Goal: Information Seeking & Learning: Learn about a topic

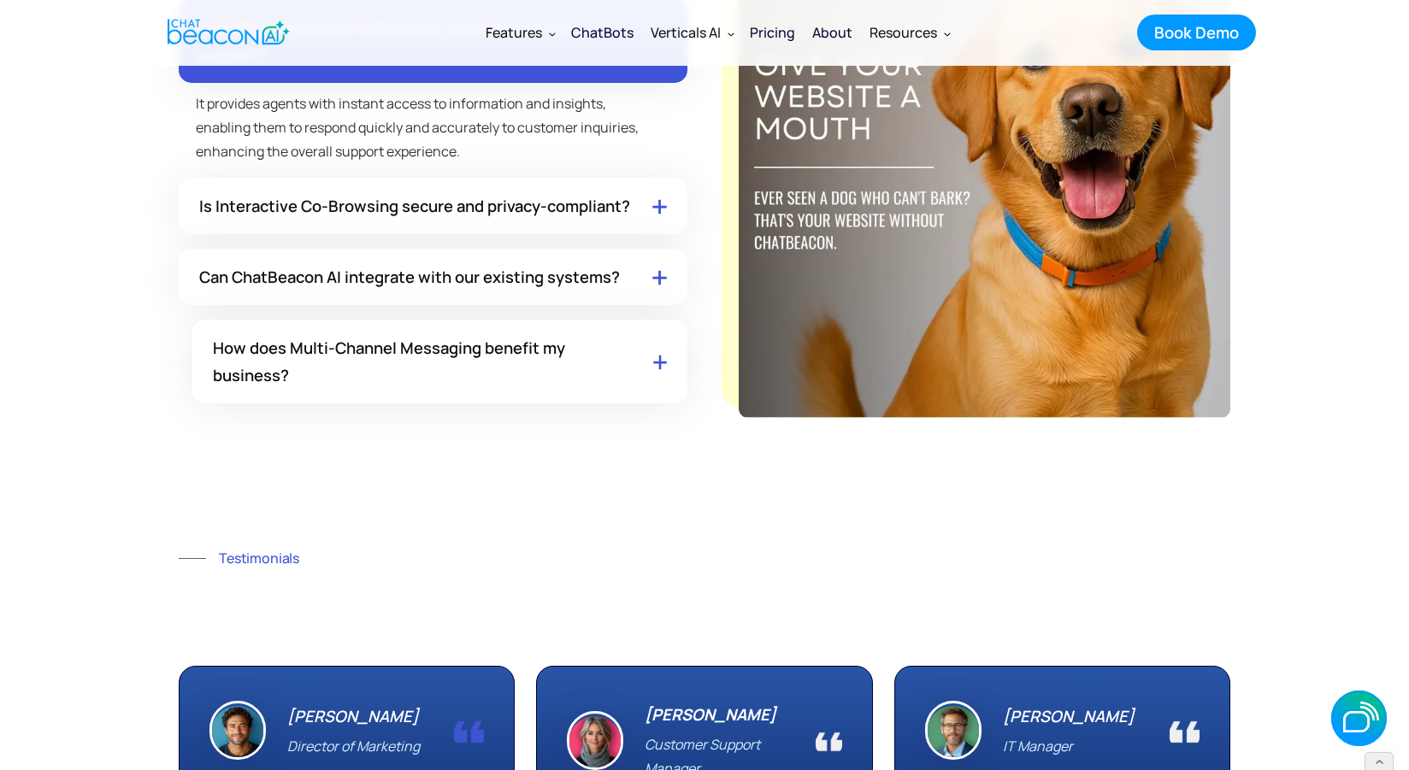
scroll to position [9518, 0]
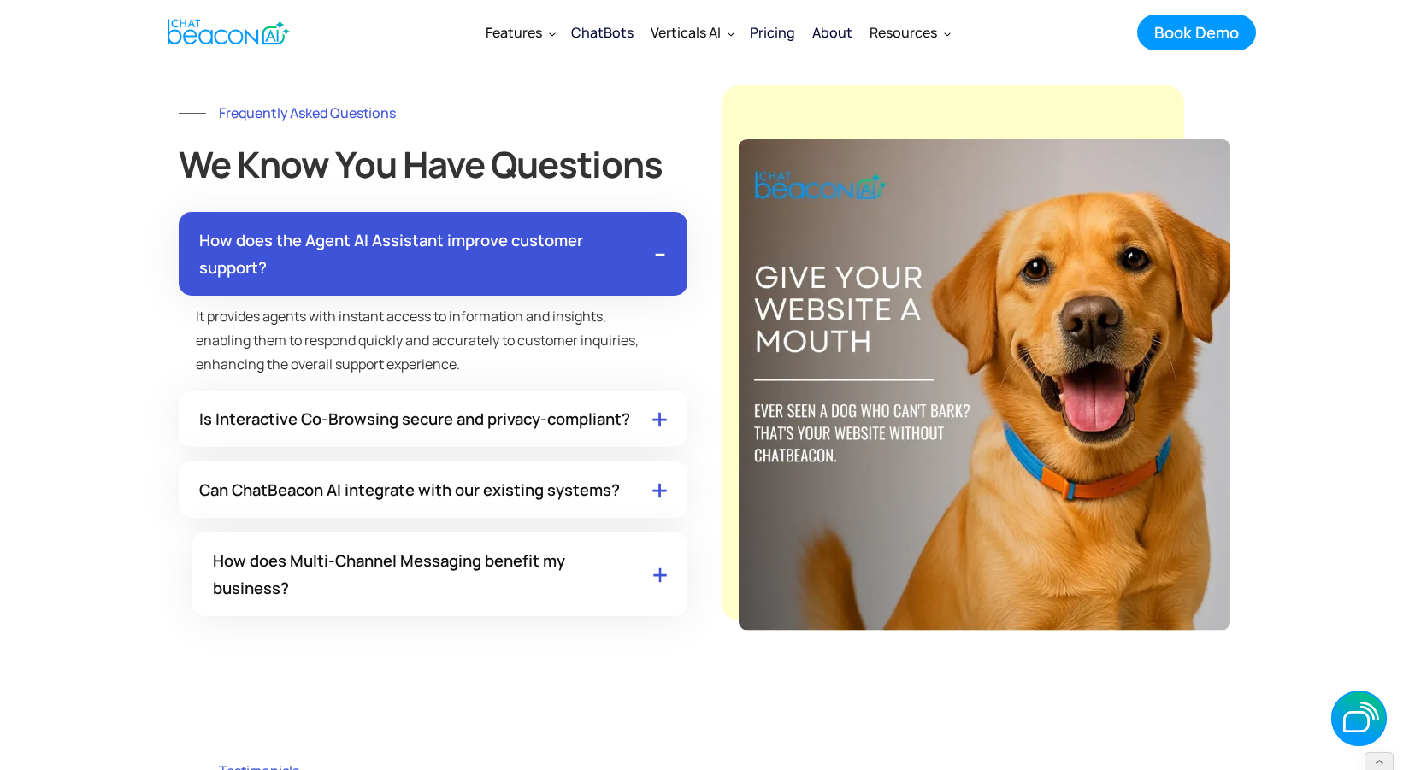
click at [481, 354] on p "It provides agents with instant access to information and insights, enabling th…" at bounding box center [433, 336] width 509 height 80
click at [488, 481] on div "How does the Agent AI Assistant improve customer support? It provides agents wi…" at bounding box center [433, 414] width 509 height 404
click at [504, 433] on div "Is Interactive Co-Browsing secure and privacy-compliant?" at bounding box center [414, 418] width 431 height 27
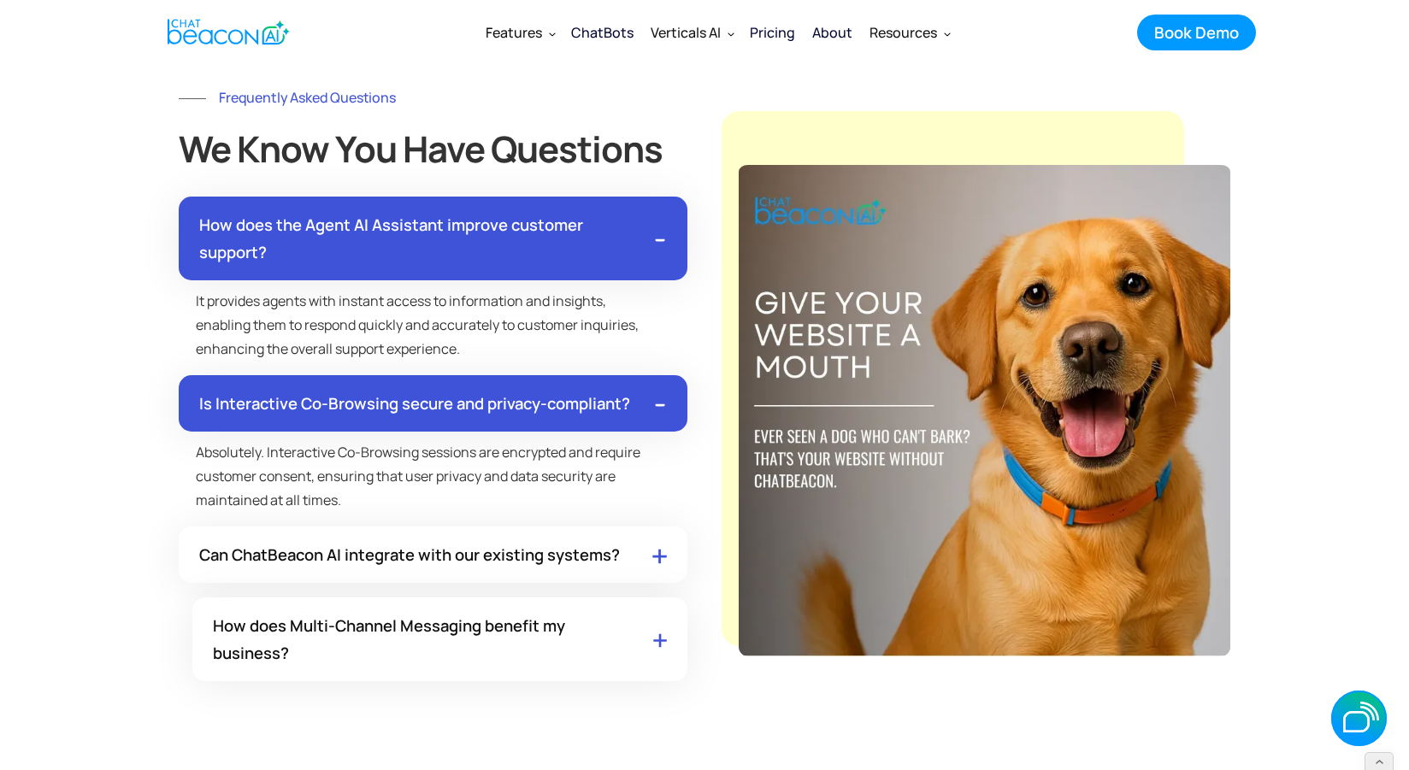
click at [485, 548] on div "How does the Agent AI Assistant improve customer support? It provides agents wi…" at bounding box center [433, 439] width 509 height 485
click at [470, 569] on div "Can ChatBeacon AI integrate with our existing systems?" at bounding box center [409, 554] width 421 height 27
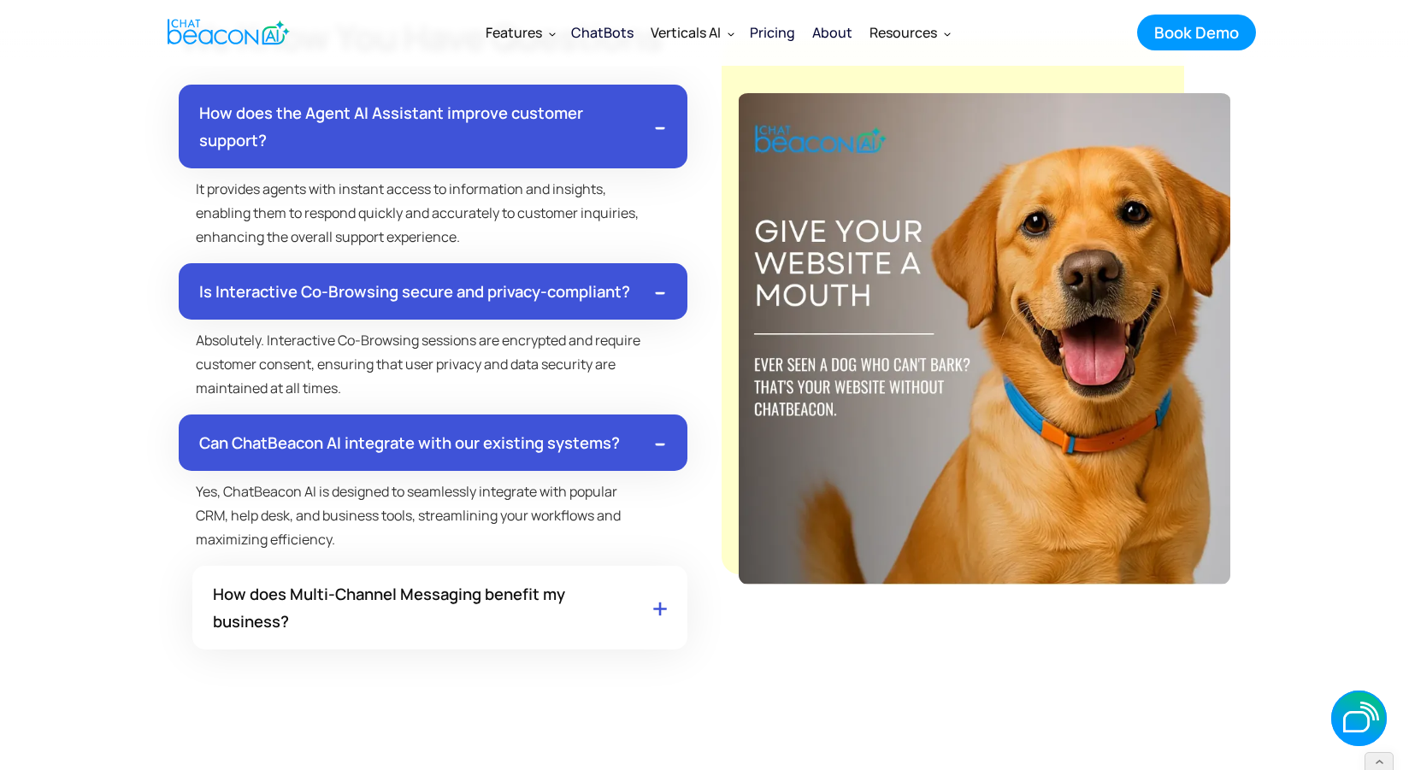
scroll to position [9631, 0]
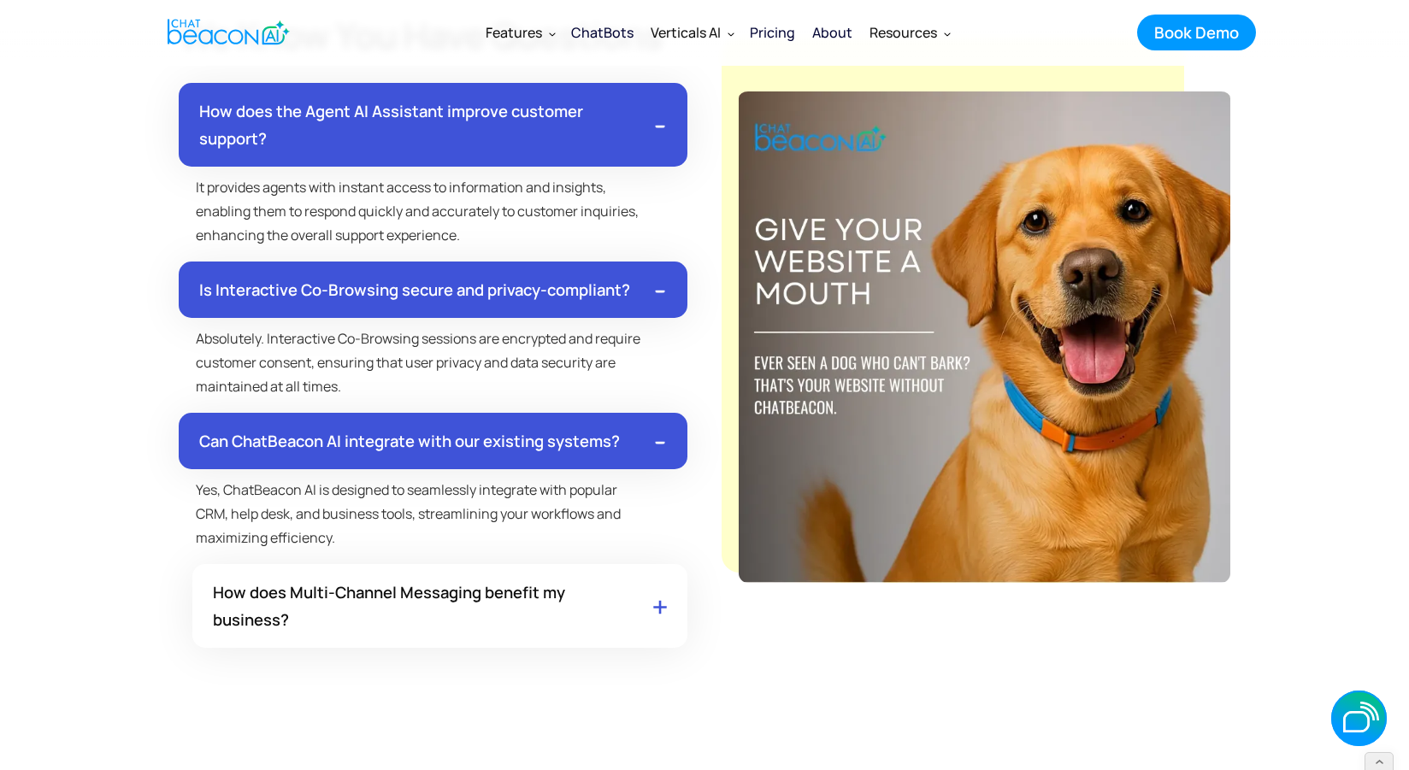
click at [483, 628] on div "How does Multi-Channel Messaging benefit my business?" at bounding box center [422, 606] width 419 height 55
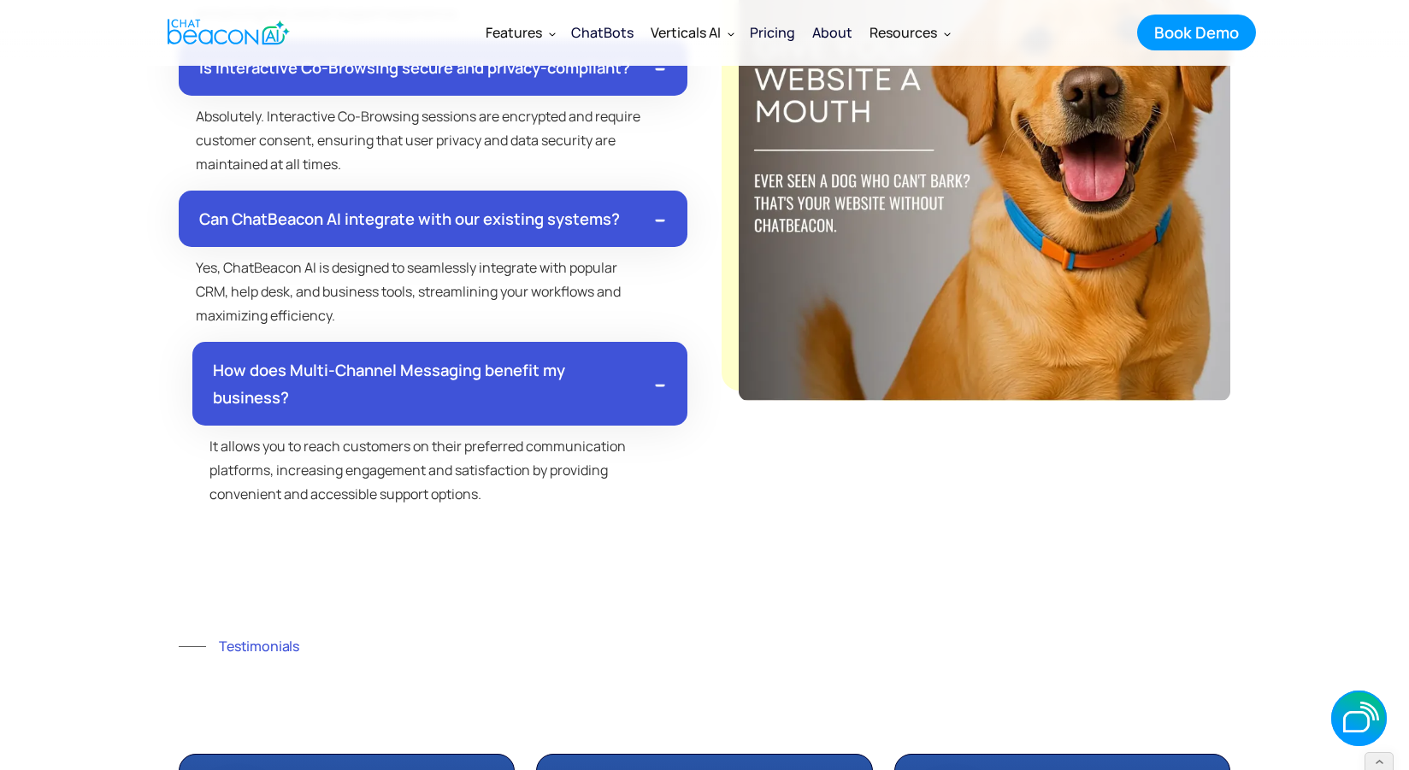
scroll to position [9855, 0]
click at [849, 26] on div "About" at bounding box center [832, 33] width 40 height 24
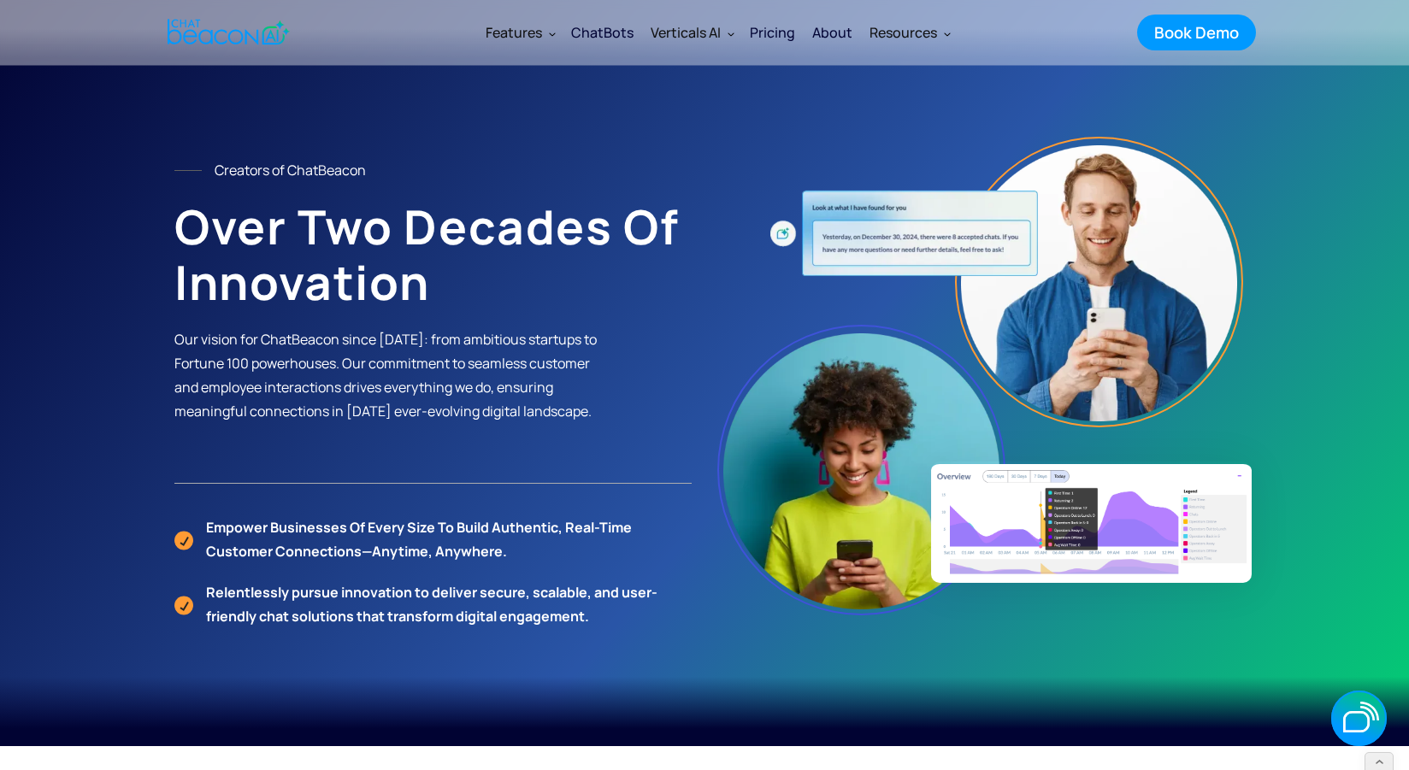
click at [788, 25] on div "Pricing" at bounding box center [772, 33] width 45 height 24
click at [780, 32] on div "Pricing" at bounding box center [772, 33] width 45 height 24
click at [776, 32] on div "Pricing" at bounding box center [772, 33] width 45 height 24
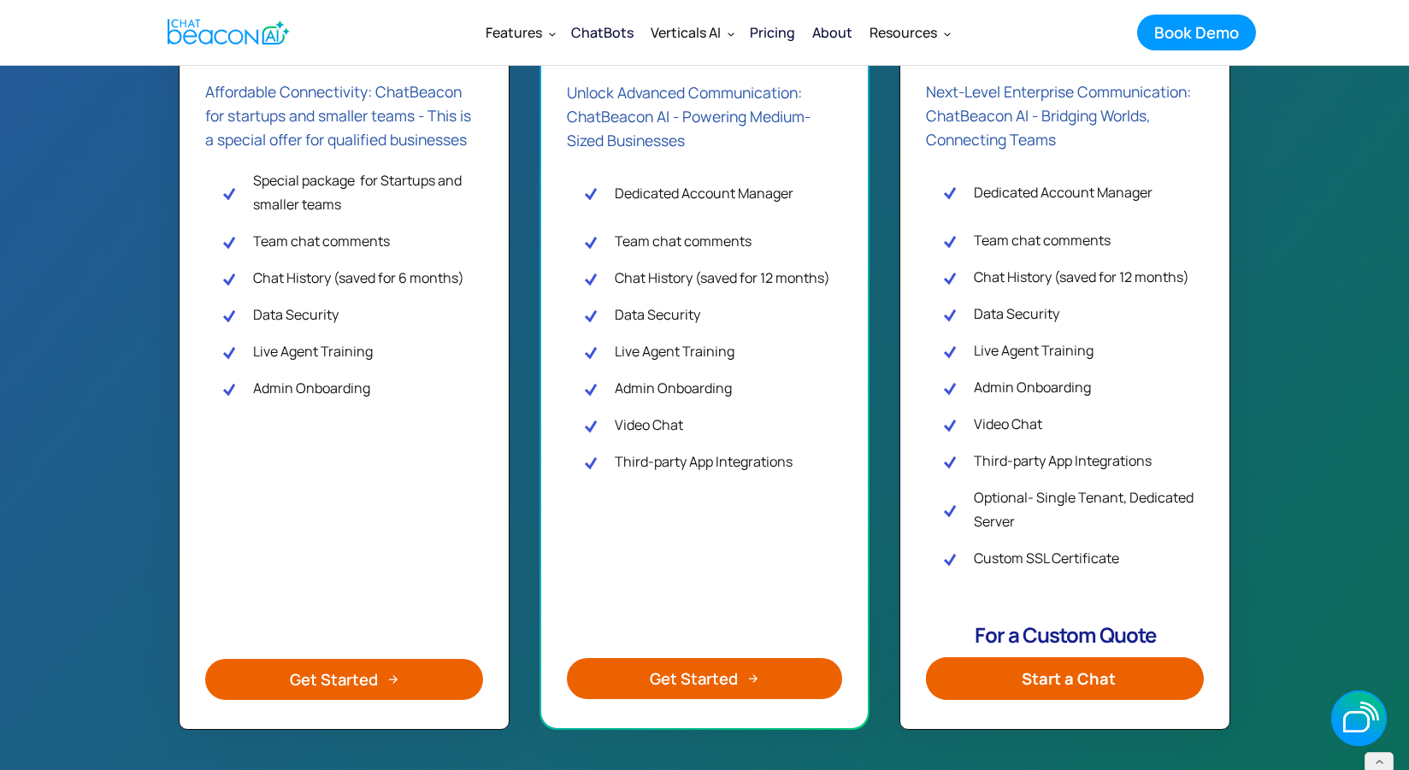
scroll to position [426, 0]
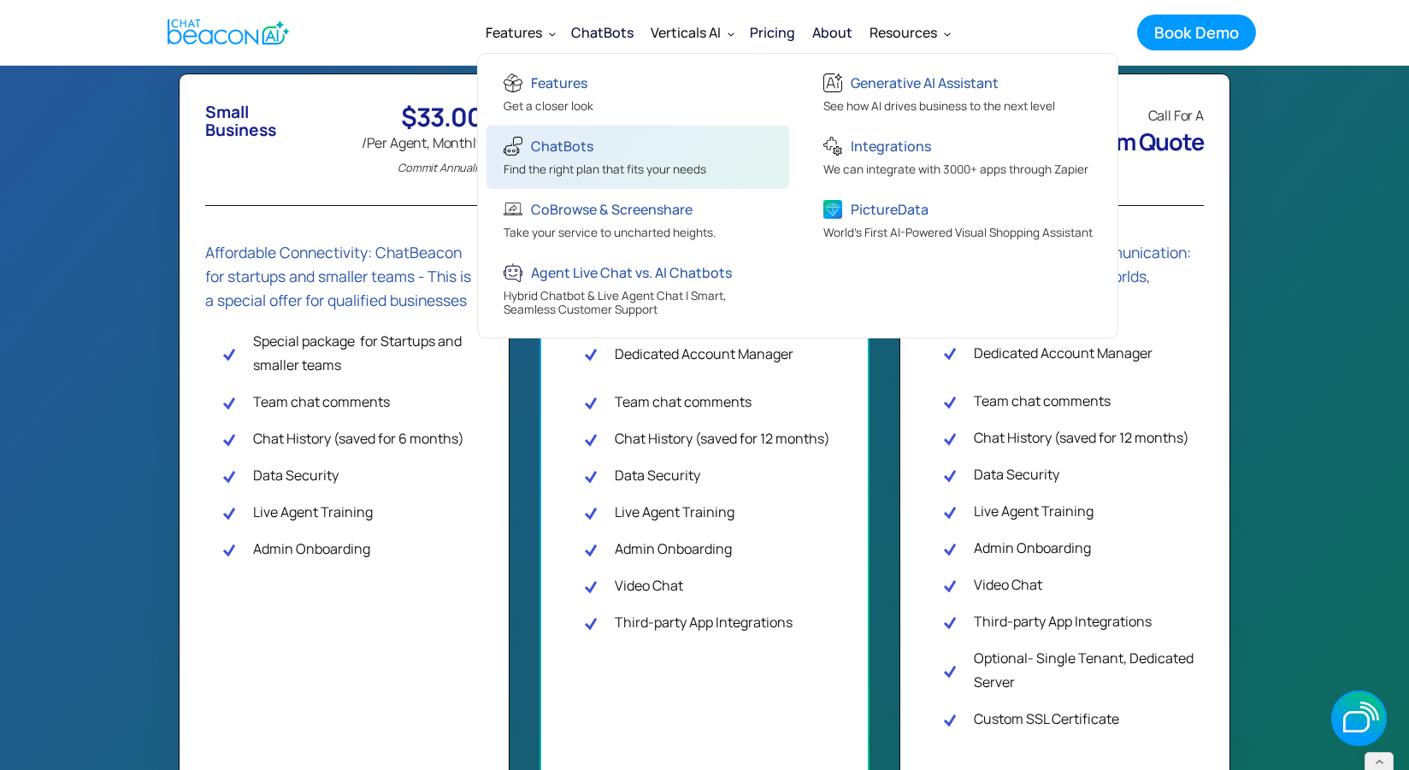
click at [568, 150] on div "ChatBots" at bounding box center [562, 146] width 62 height 24
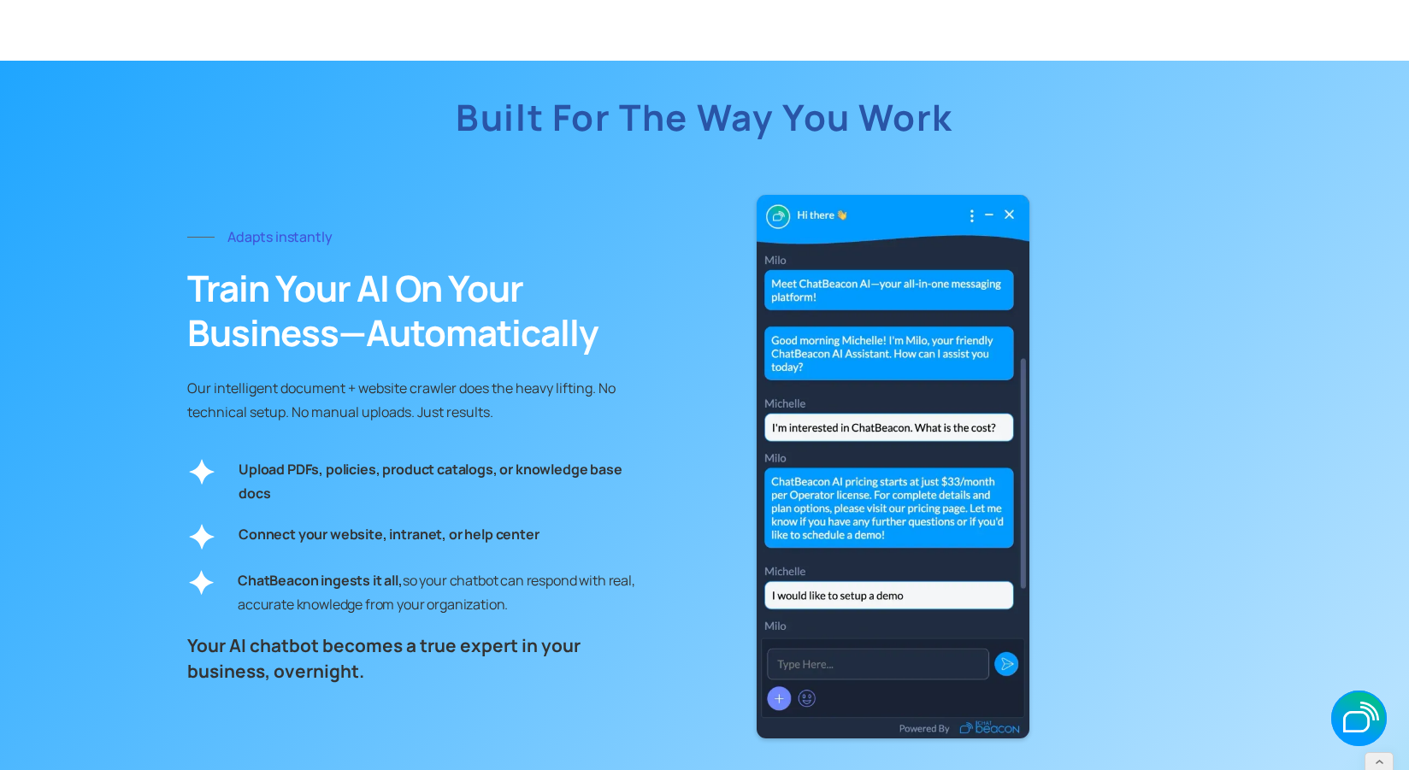
scroll to position [3645, 0]
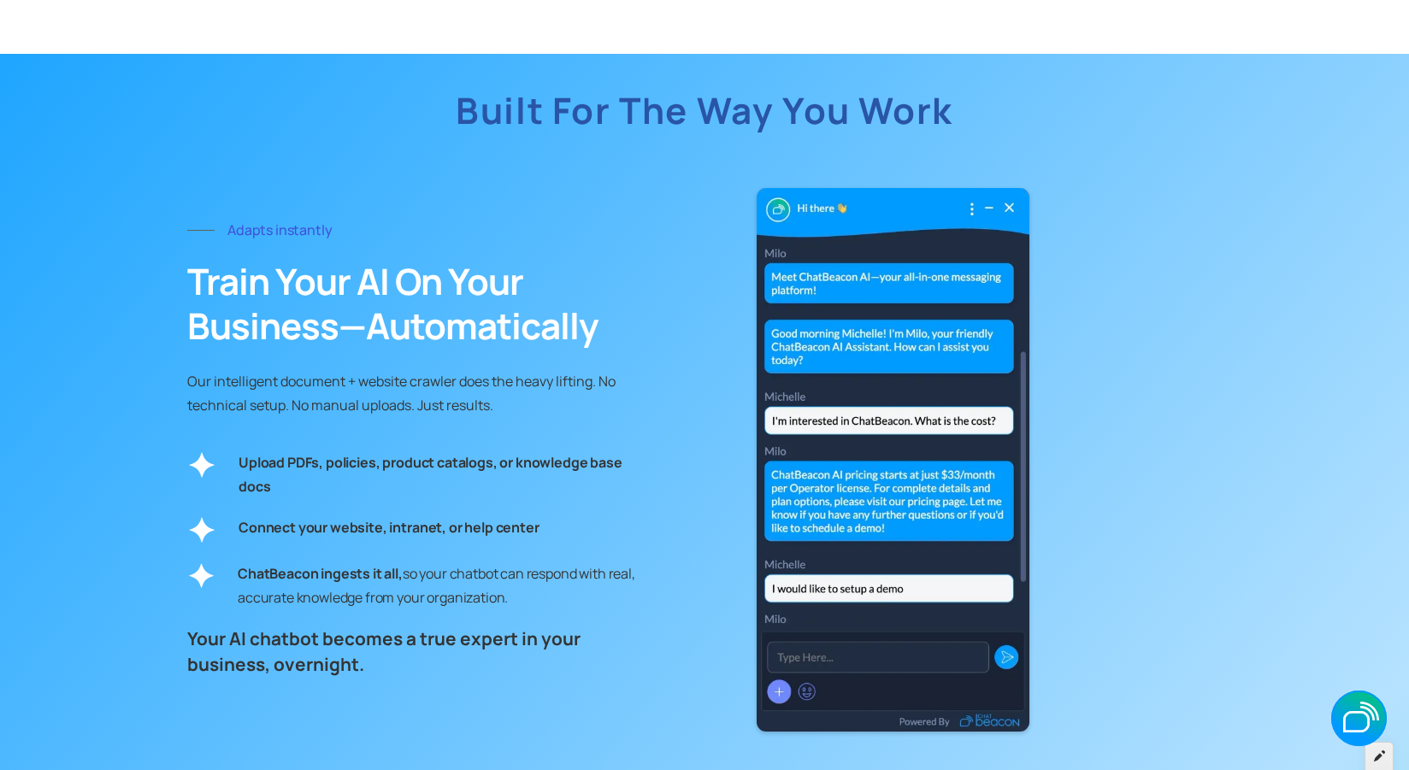
click at [1387, 760] on div at bounding box center [1379, 756] width 29 height 29
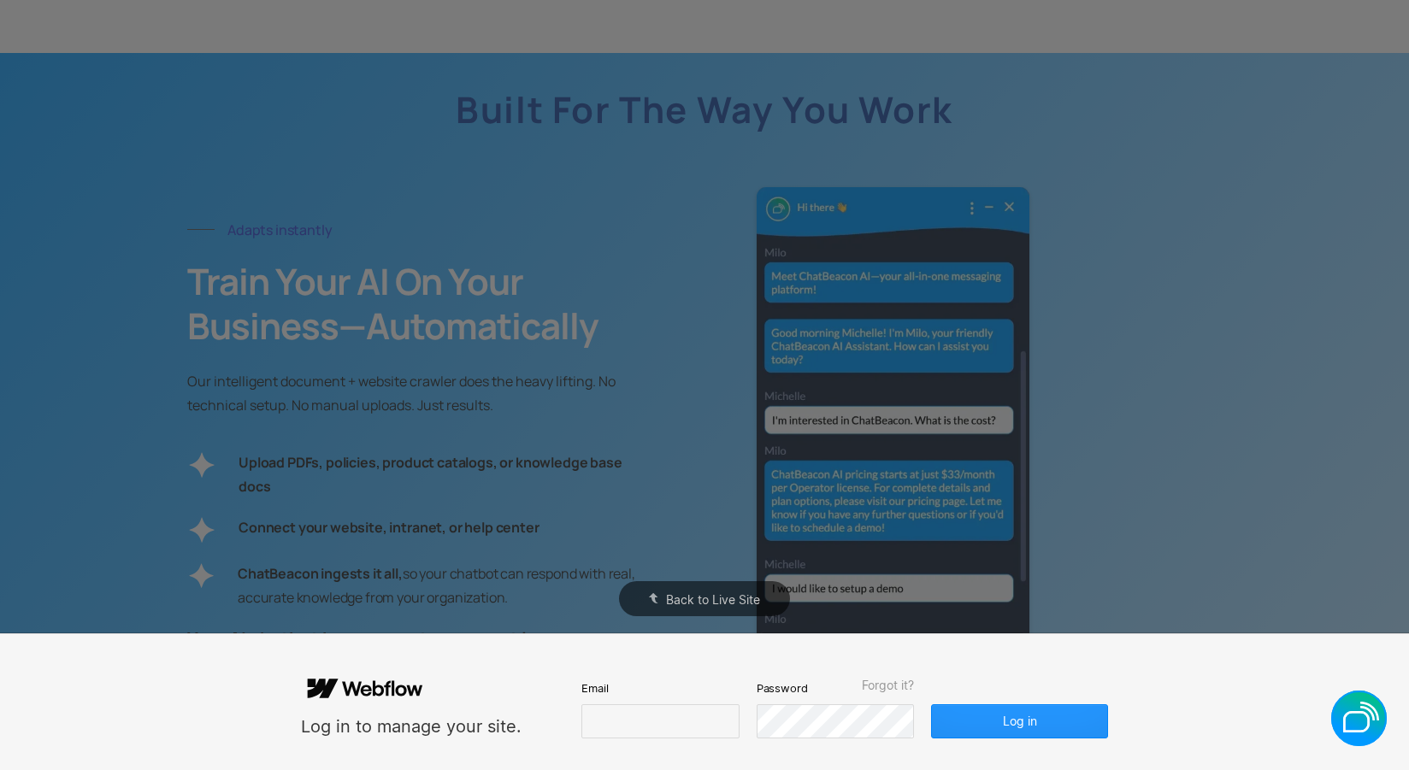
scroll to position [0, 0]
click at [1336, 563] on div "Back to Live Site" at bounding box center [704, 385] width 1409 height 770
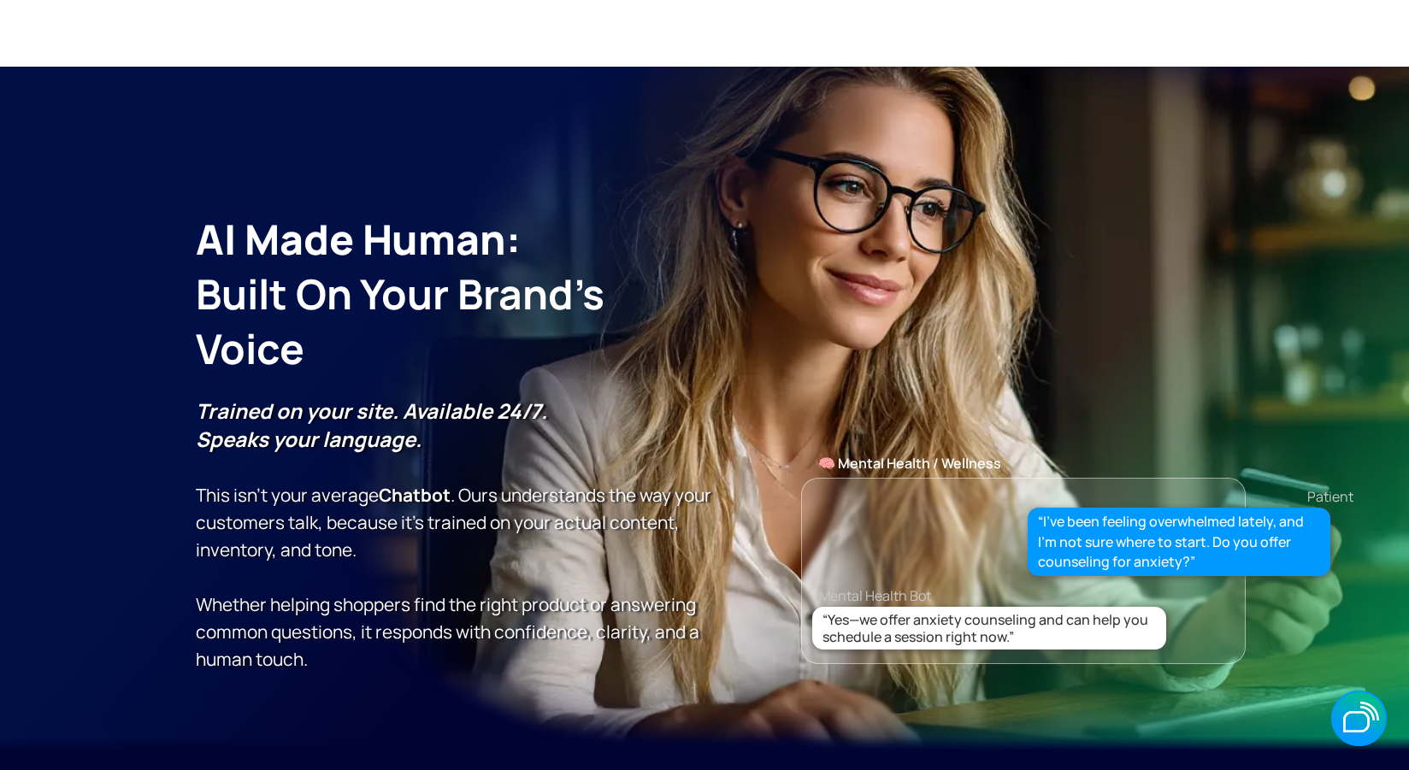
scroll to position [3645, 0]
